Goal: Transaction & Acquisition: Register for event/course

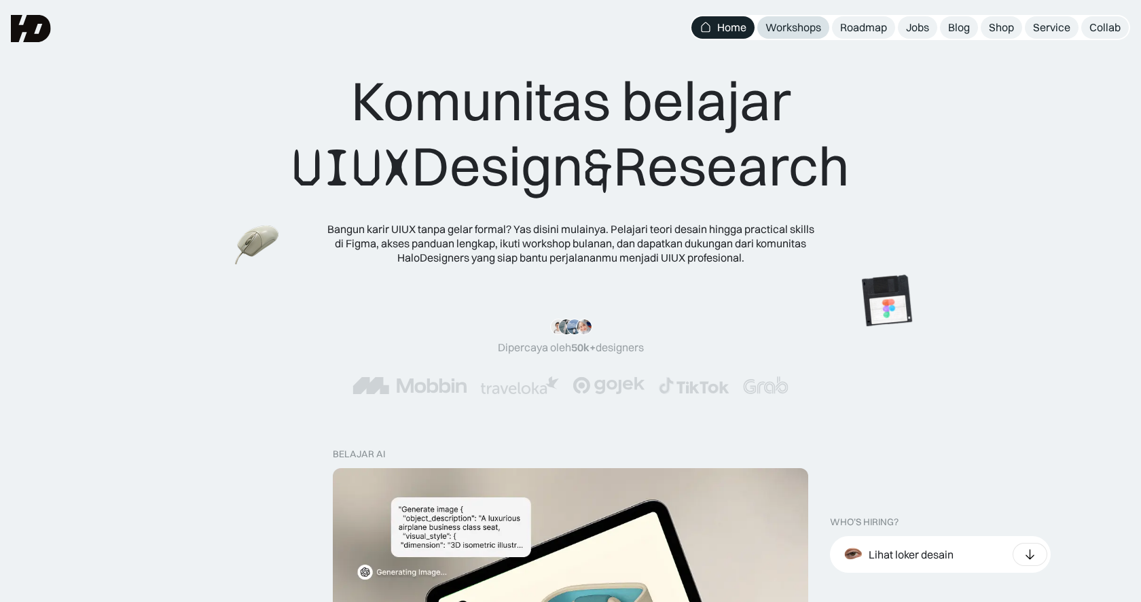
click at [812, 34] on div "Workshops" at bounding box center [794, 27] width 56 height 14
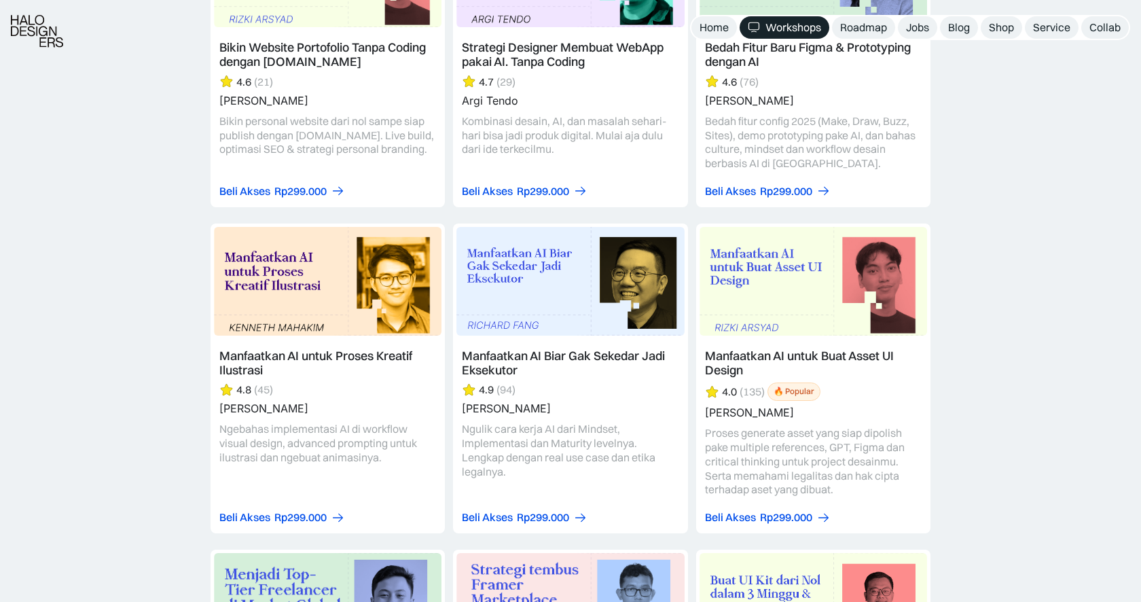
scroll to position [1721, 0]
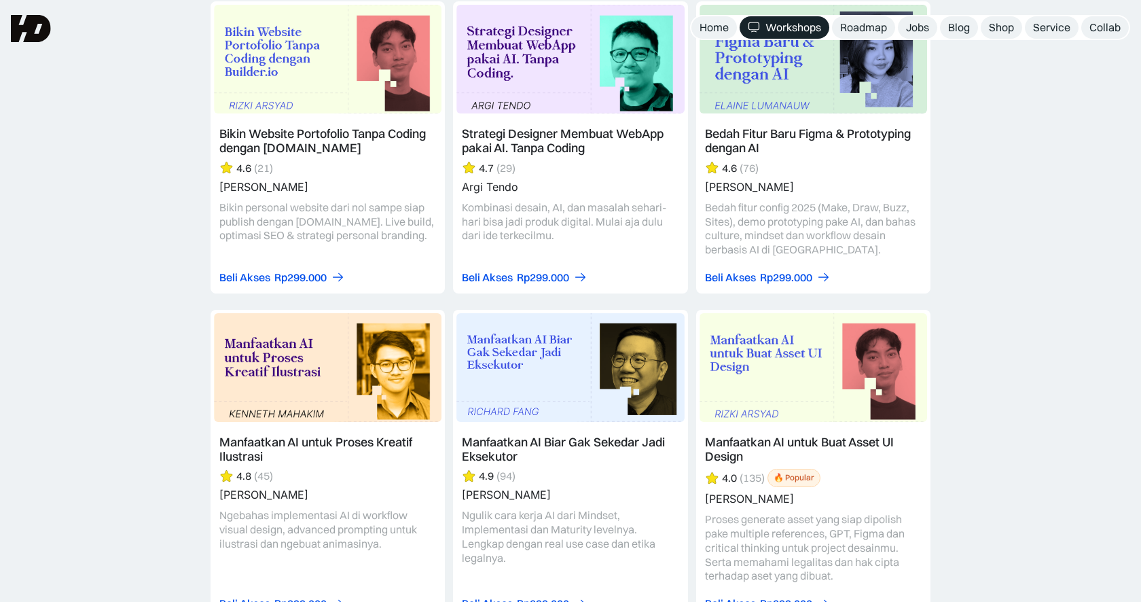
scroll to position [1627, 0]
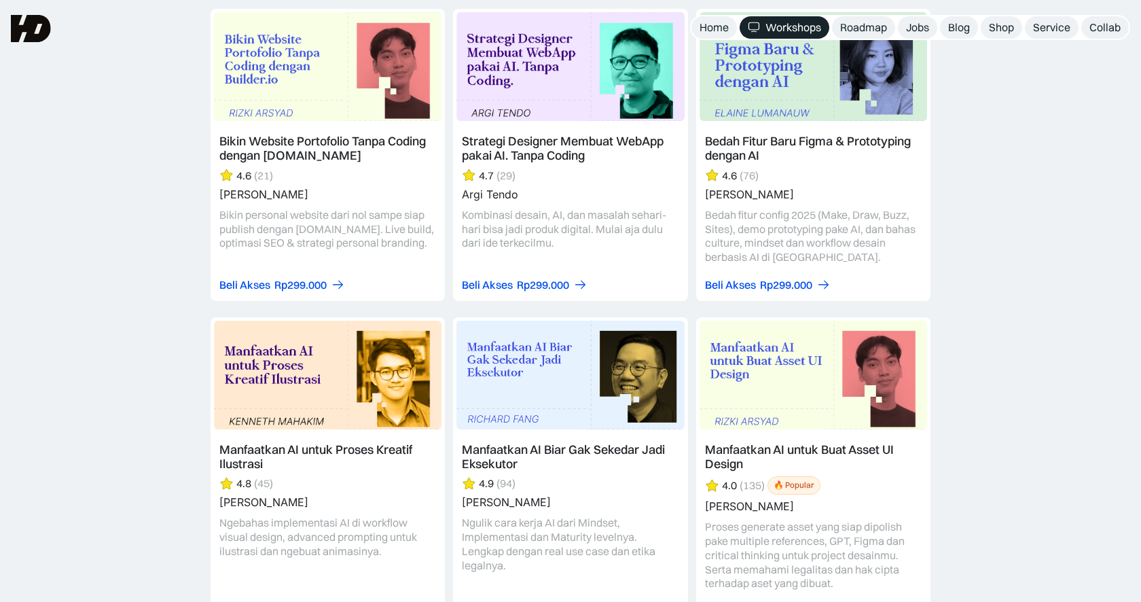
click at [299, 192] on link at bounding box center [328, 155] width 234 height 292
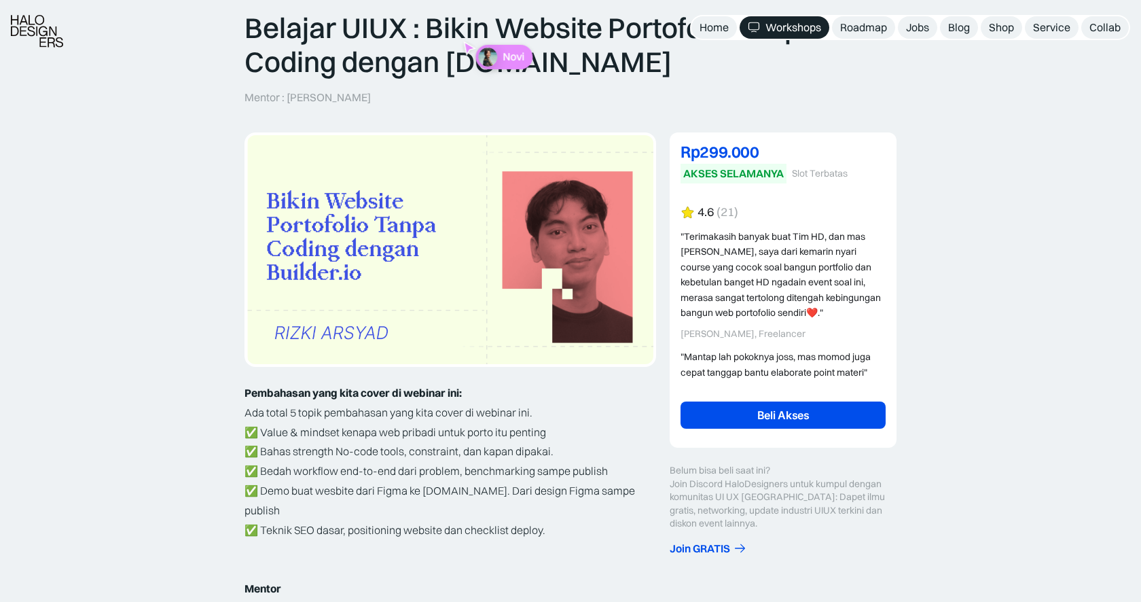
scroll to position [117, 0]
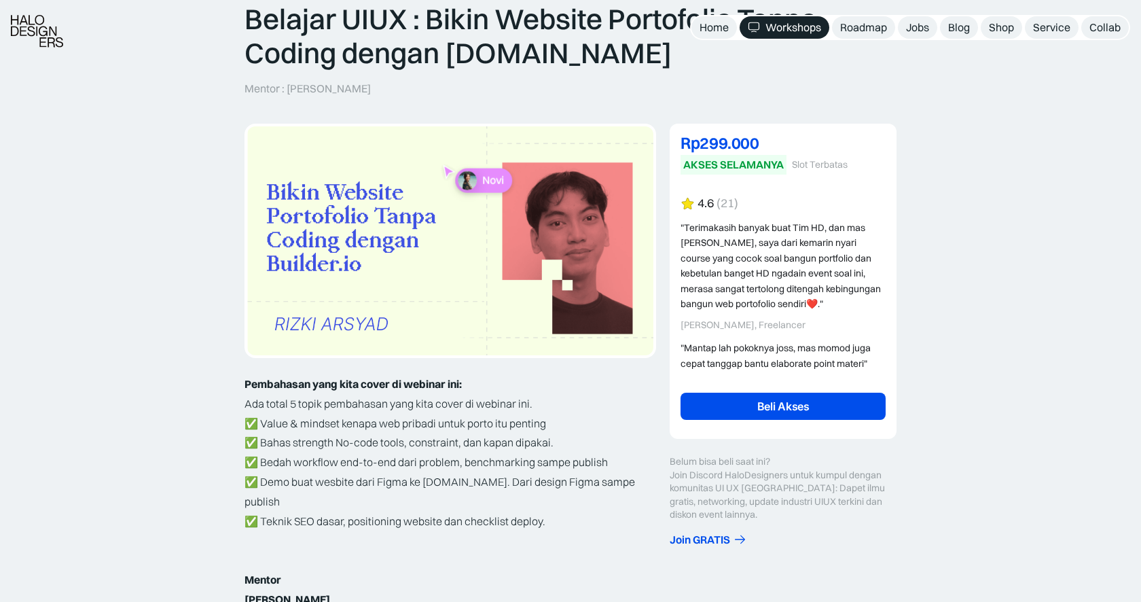
drag, startPoint x: 676, startPoint y: 318, endPoint x: 729, endPoint y: 318, distance: 53.0
click at [729, 318] on div "Rp249.000 DISKON Hemat Rp50.000 Rp299.000 AKSES SELAMANYA Slot Terbatas Rp299.0…" at bounding box center [783, 281] width 227 height 315
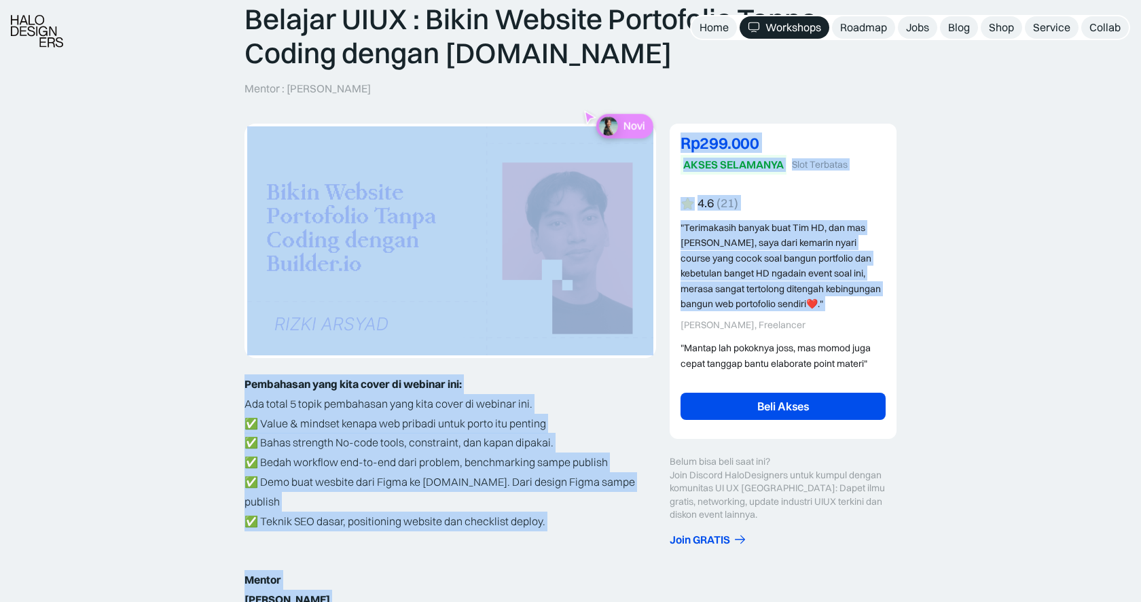
drag, startPoint x: 662, startPoint y: 323, endPoint x: 704, endPoint y: 319, distance: 42.4
click at [694, 284] on div ""Terimakasih banyak buat Tim HD, dan mas Arsyad, saya dari kemarin nyari course…" at bounding box center [783, 265] width 205 height 91
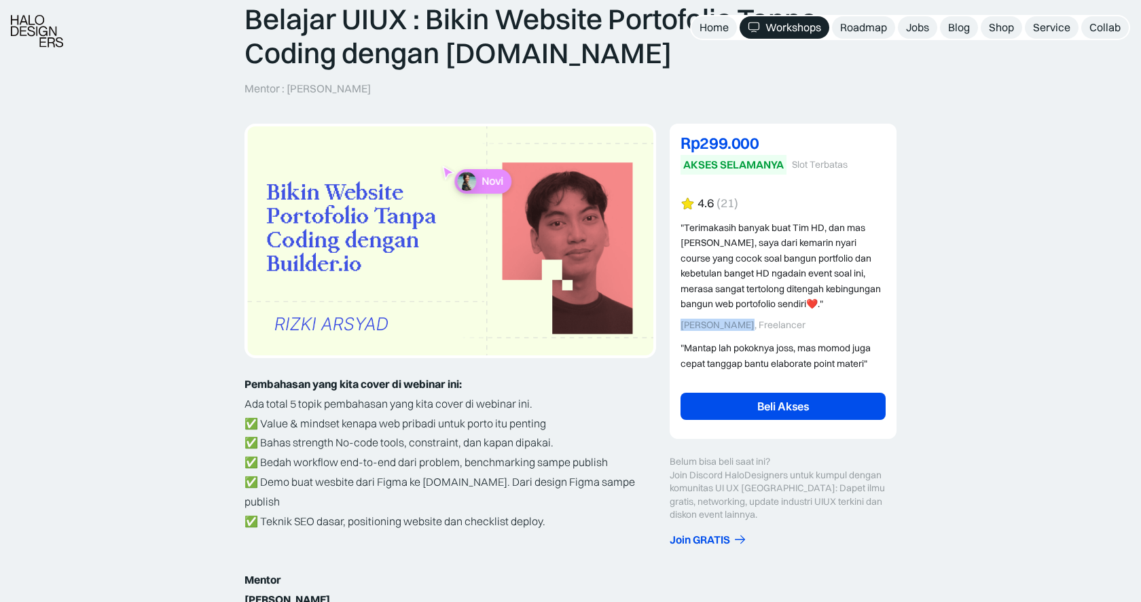
drag, startPoint x: 679, startPoint y: 324, endPoint x: 737, endPoint y: 320, distance: 57.9
click at [737, 320] on div "Rp249.000 DISKON Hemat Rp50.000 Rp299.000 AKSES SELAMANYA Slot Terbatas Rp299.0…" at bounding box center [783, 281] width 227 height 315
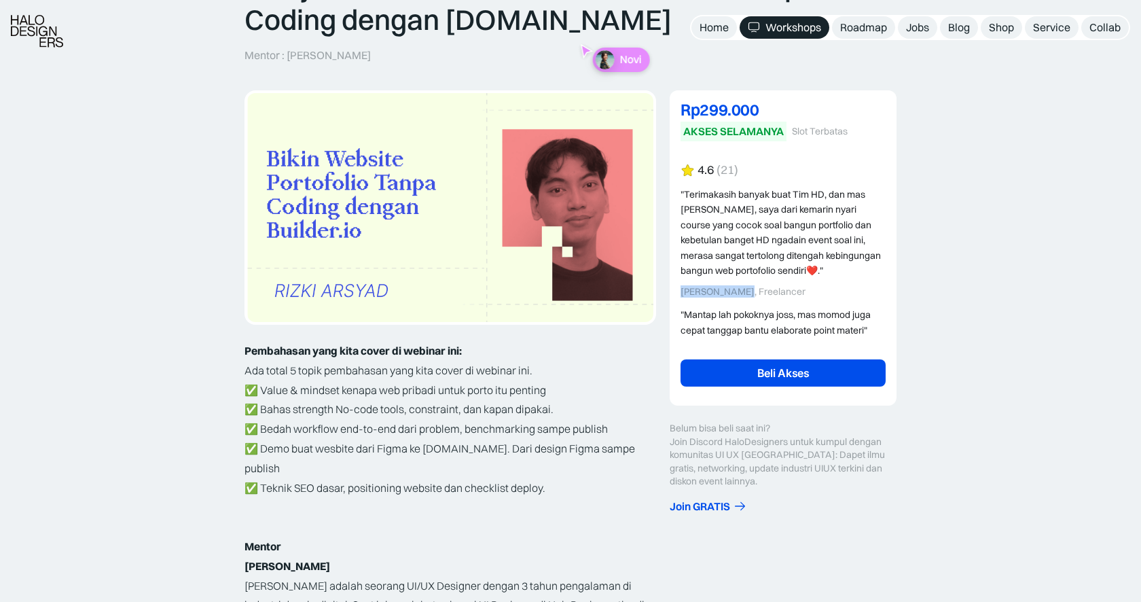
scroll to position [154, 0]
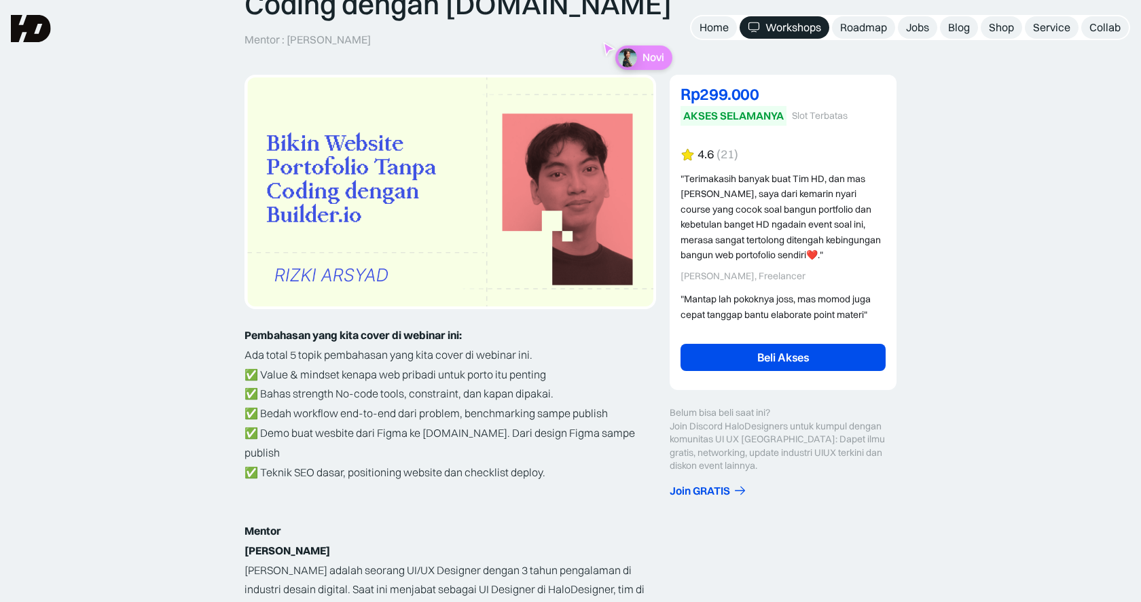
scroll to position [0, 0]
